Goal: Navigation & Orientation: Find specific page/section

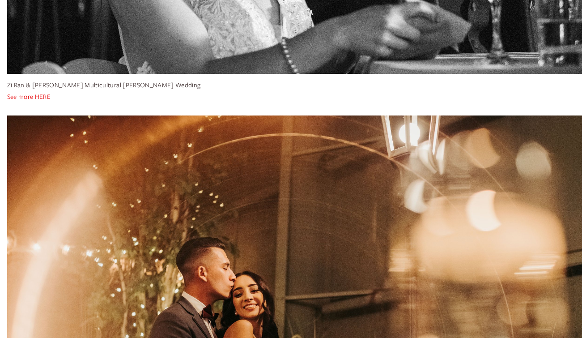
scroll to position [845, 0]
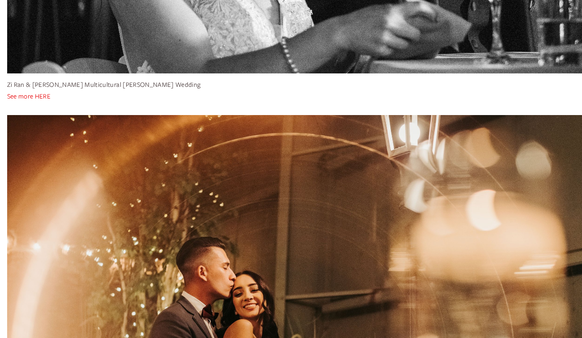
click at [39, 92] on link "See more HERE" at bounding box center [28, 96] width 43 height 9
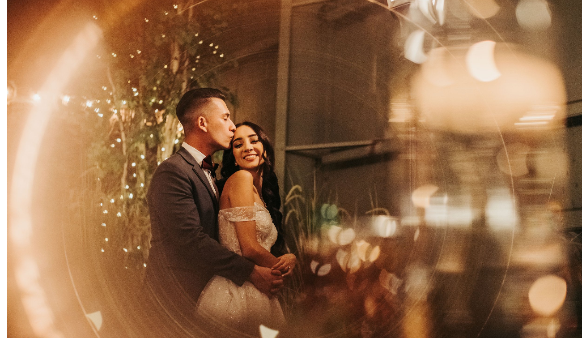
scroll to position [990, 0]
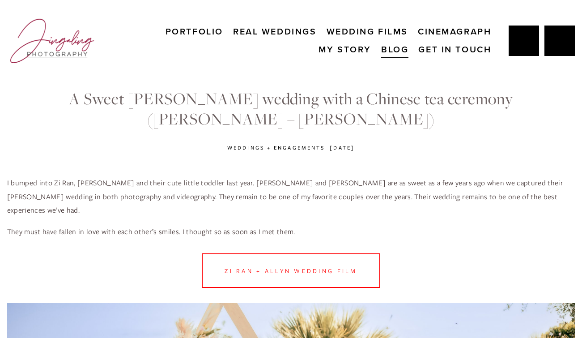
click at [295, 27] on link "Real Weddings" at bounding box center [274, 32] width 83 height 18
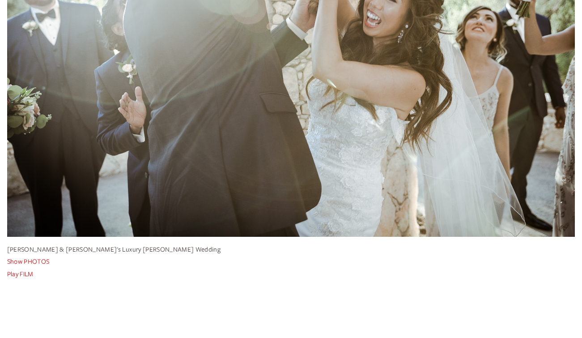
scroll to position [5367, 0]
